Goal: Information Seeking & Learning: Learn about a topic

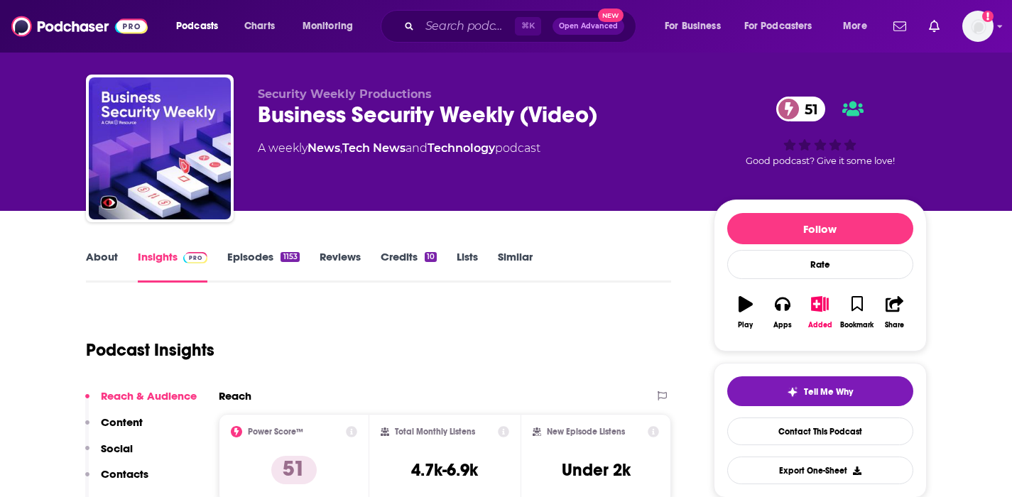
scroll to position [150, 0]
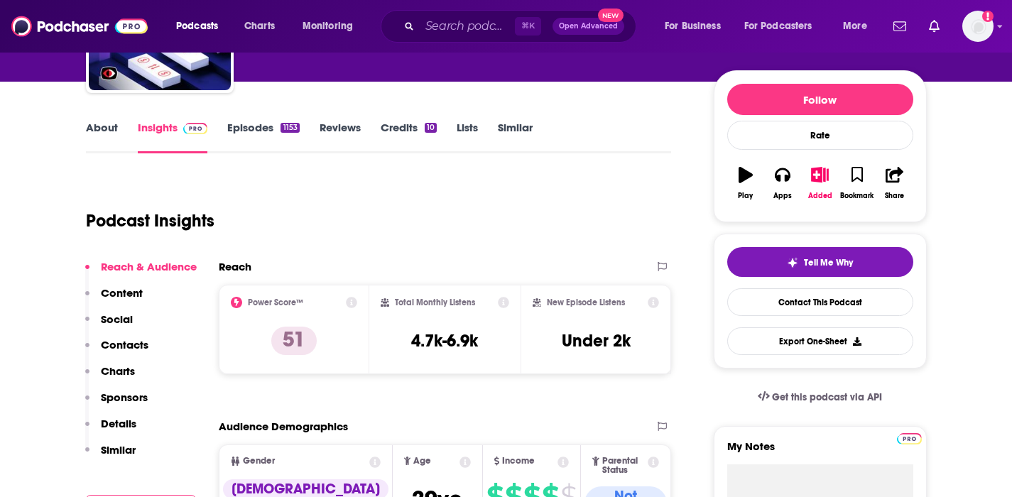
click at [142, 346] on p "Contacts" at bounding box center [125, 344] width 48 height 13
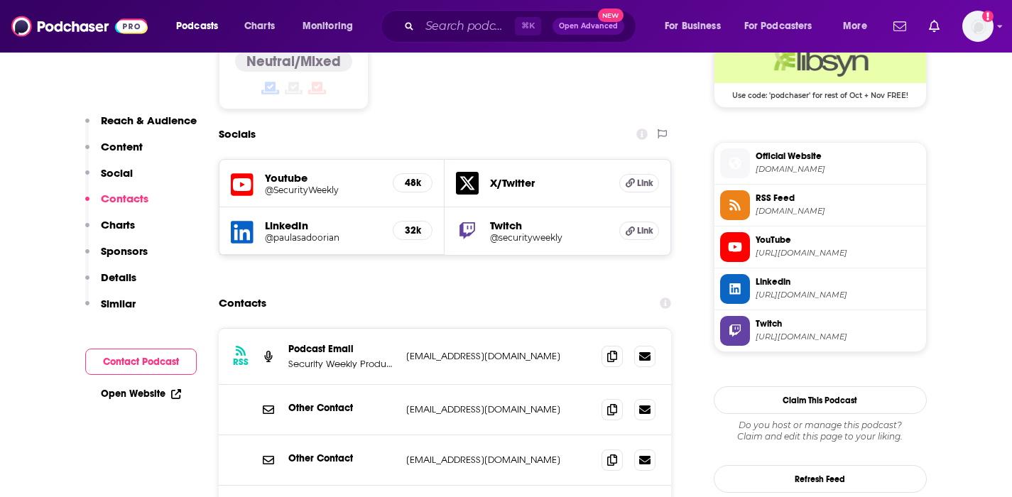
scroll to position [1203, 0]
